Goal: Information Seeking & Learning: Check status

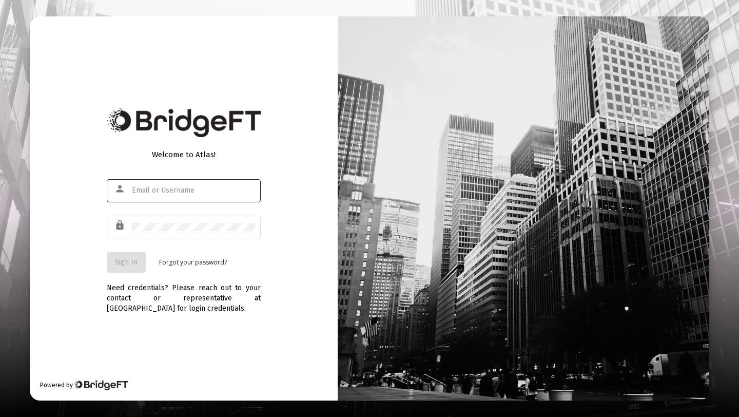
type input "[EMAIL_ADDRESS][DOMAIN_NAME]"
click at [84, 259] on div "Welcome to Atlas! person [EMAIL_ADDRESS][DOMAIN_NAME] lock Sign In Forgot your …" at bounding box center [184, 207] width 308 height 383
click at [120, 262] on span "Sign In" at bounding box center [126, 262] width 23 height 9
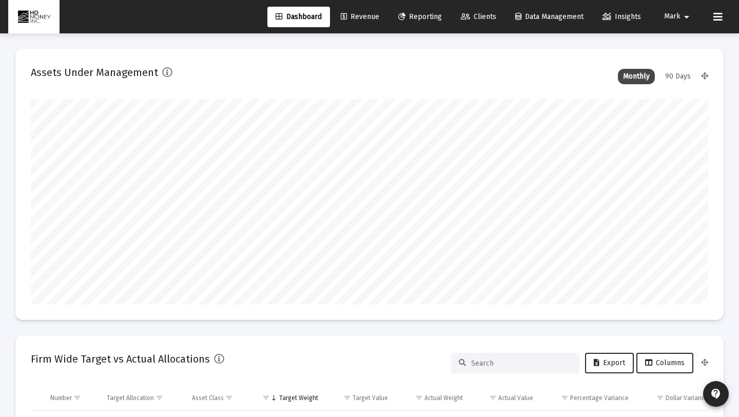
scroll to position [205, 364]
click at [421, 20] on span "Reporting" at bounding box center [420, 16] width 44 height 9
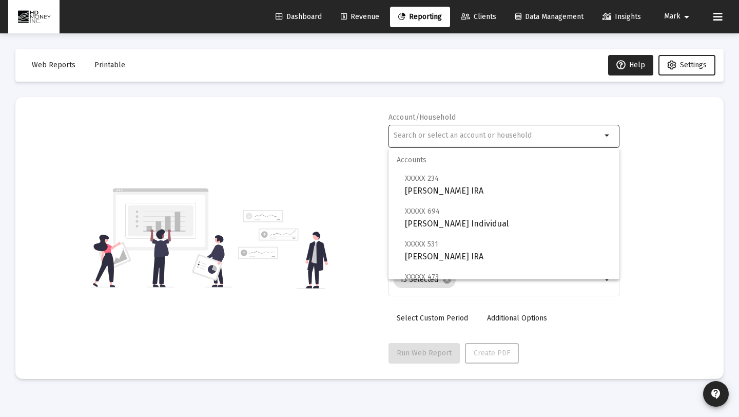
click at [434, 136] on input "text" at bounding box center [498, 135] width 208 height 8
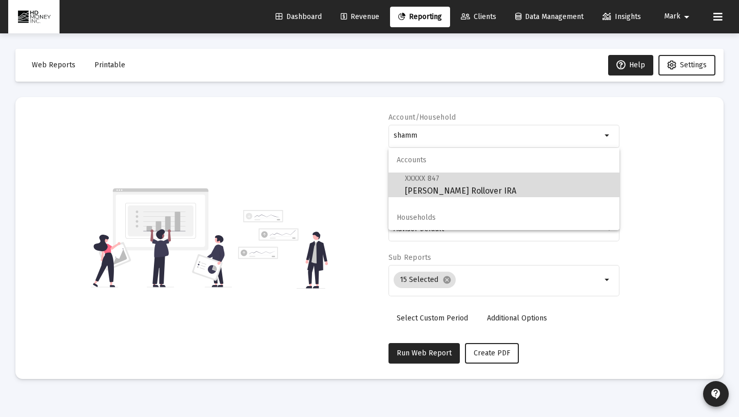
click at [441, 184] on span "XXXXX 847 [PERSON_NAME] Rollover IRA" at bounding box center [508, 184] width 206 height 25
type input "[PERSON_NAME] Rollover IRA"
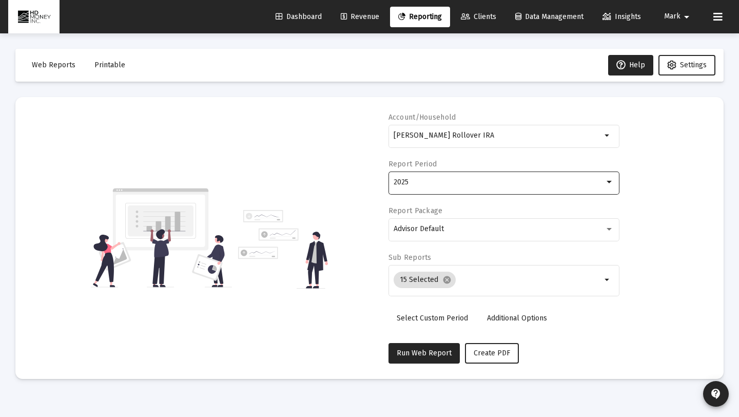
click at [441, 184] on div "2025" at bounding box center [499, 182] width 211 height 8
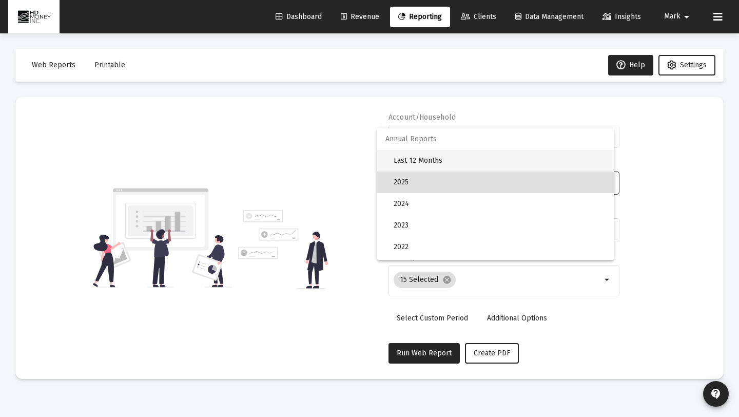
click at [436, 161] on span "Last 12 Months" at bounding box center [500, 161] width 212 height 22
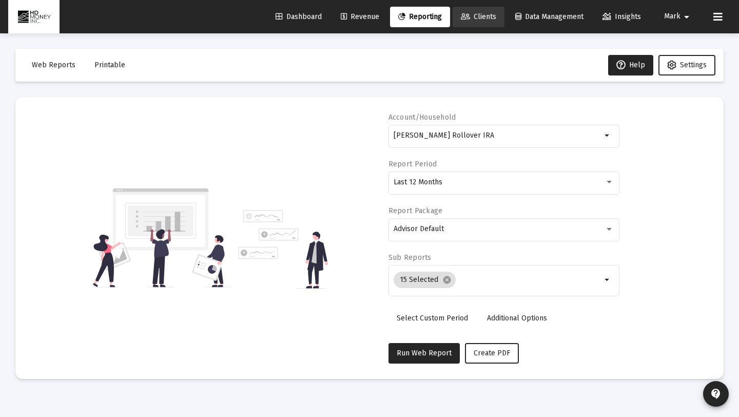
click at [477, 16] on span "Clients" at bounding box center [478, 16] width 35 height 9
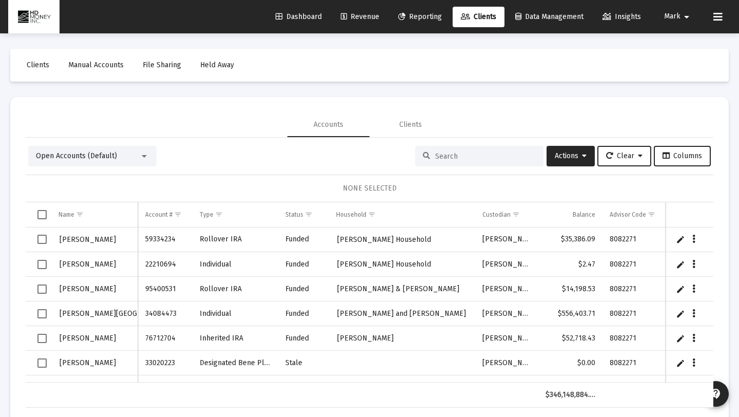
click at [491, 156] on input at bounding box center [485, 156] width 101 height 9
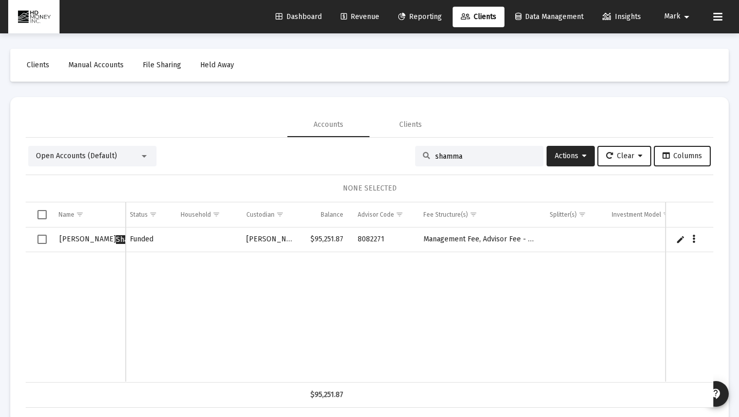
type input "shamma"
click at [512, 241] on td "Management Fee, Advisor Fee - 1%" at bounding box center [479, 239] width 126 height 25
